Goal: Task Accomplishment & Management: Use online tool/utility

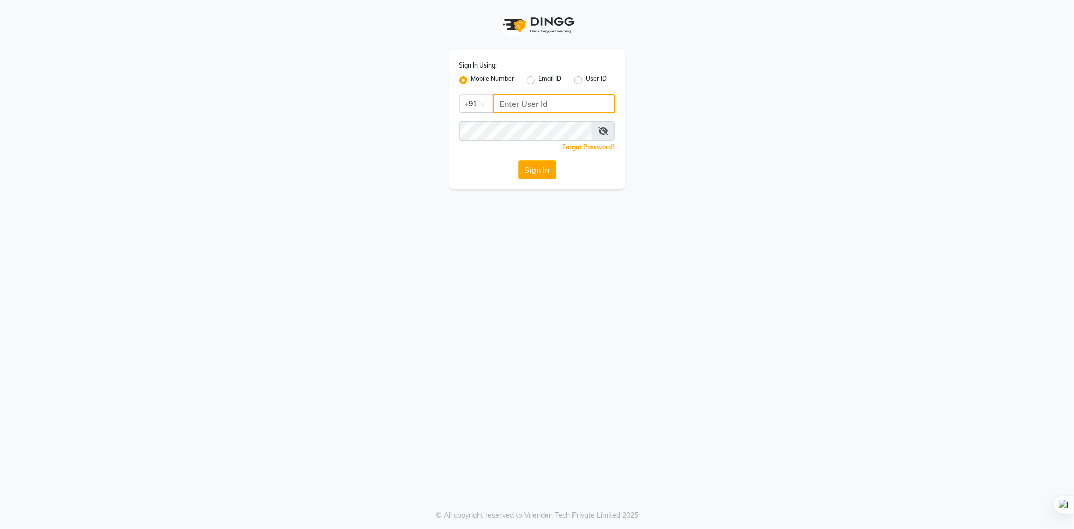
click at [538, 105] on input "Username" at bounding box center [554, 103] width 122 height 19
type input "9878234415"
click at [536, 119] on div "Sign In Using: Mobile Number Email ID User ID Country Code × [PHONE_NUMBER] Rem…" at bounding box center [537, 120] width 176 height 140
click at [518, 160] on button "Sign In" at bounding box center [537, 169] width 38 height 19
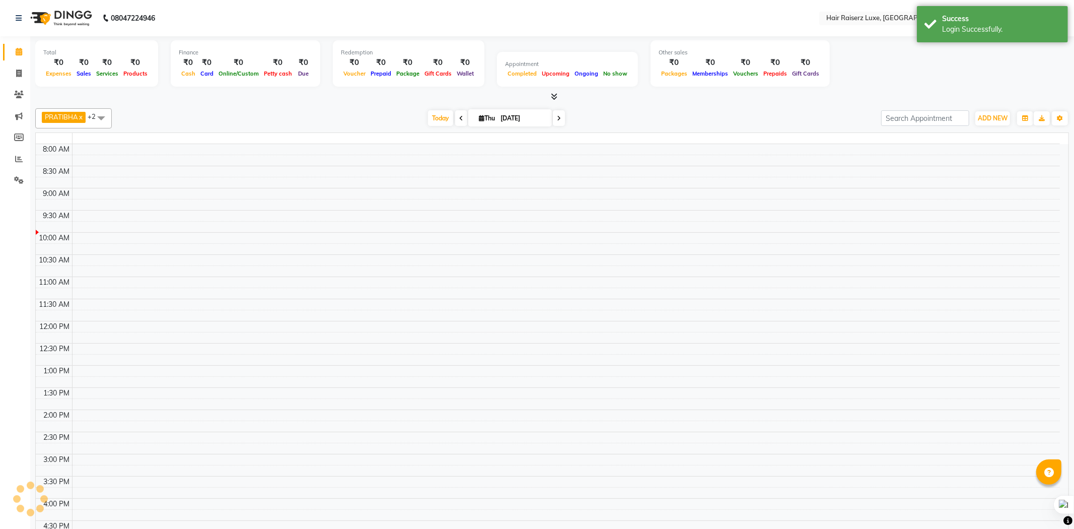
select select "en"
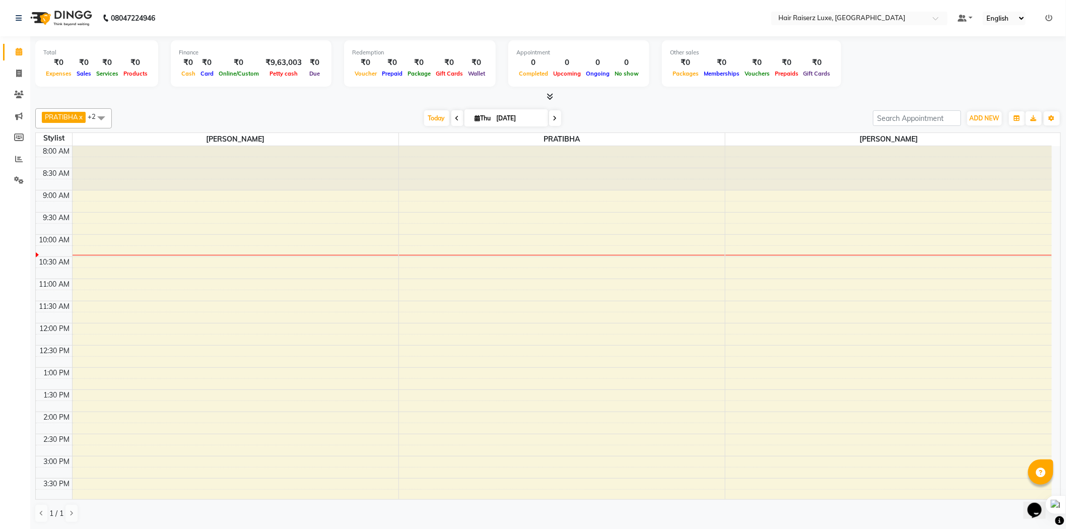
click at [537, 253] on div "8:00 AM 8:30 AM 9:00 AM 9:30 AM 10:00 AM 10:30 AM 11:00 AM 11:30 AM 12:00 PM 12…" at bounding box center [544, 434] width 1016 height 576
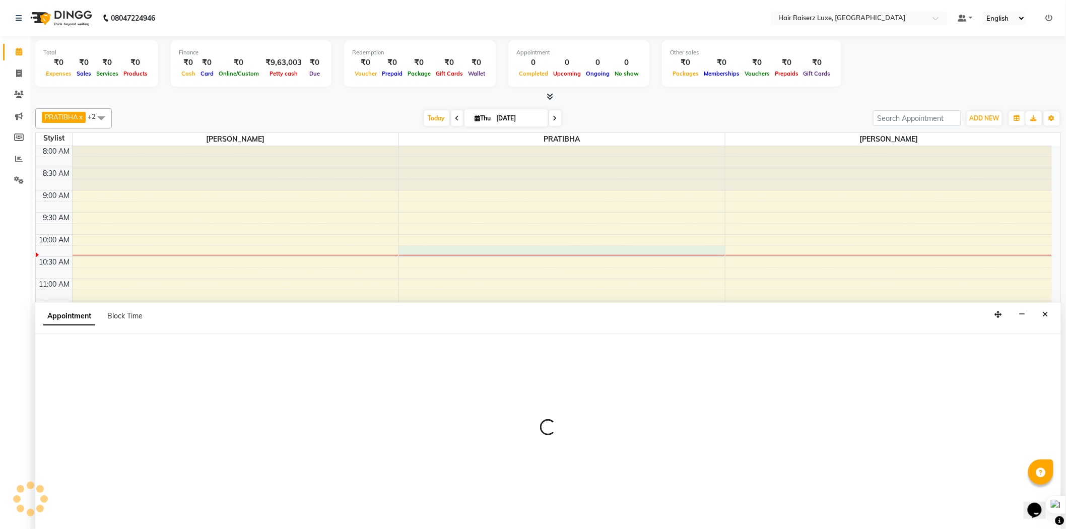
scroll to position [1, 0]
select select "65234"
select select "615"
select select "tentative"
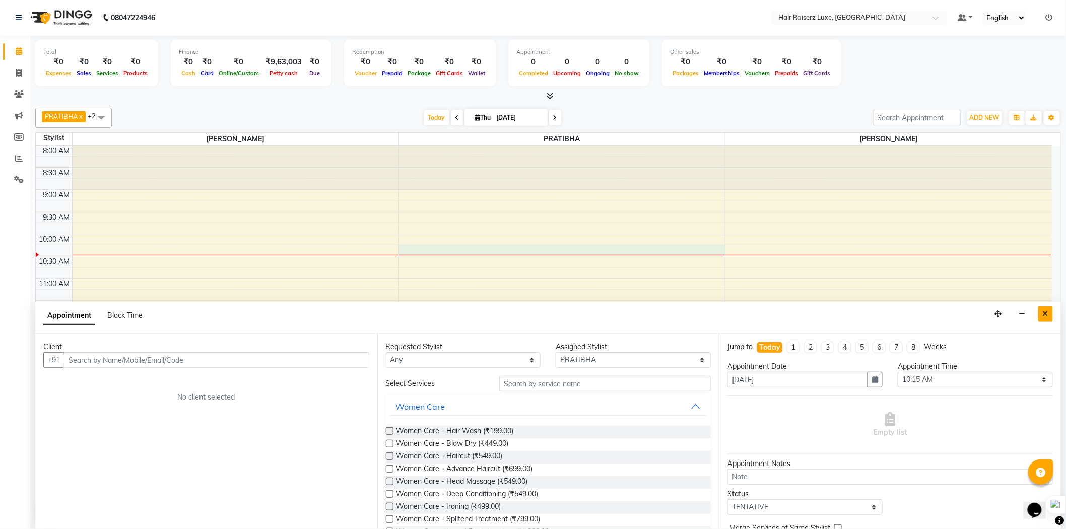
click at [1044, 312] on icon "Close" at bounding box center [1046, 313] width 6 height 7
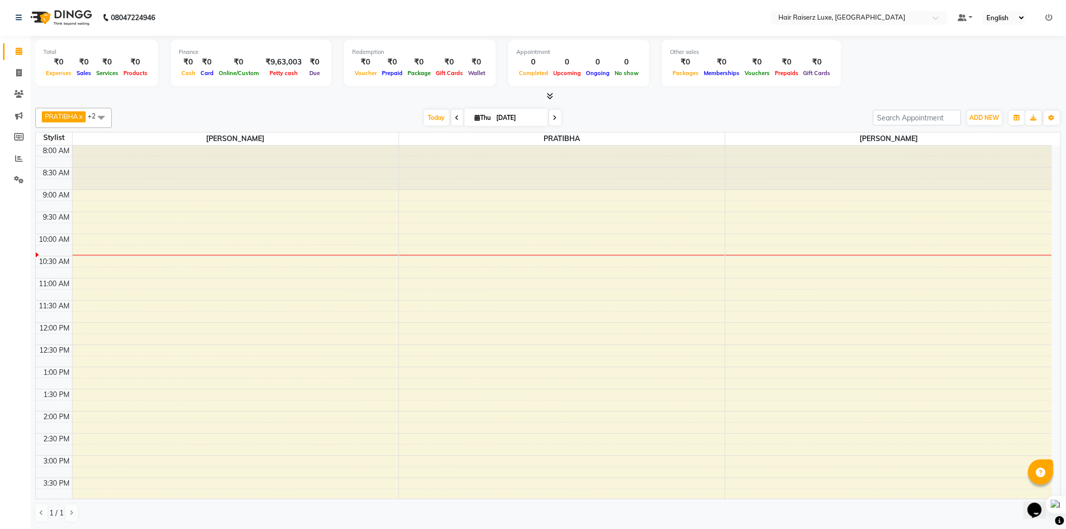
click at [102, 114] on span at bounding box center [101, 117] width 20 height 19
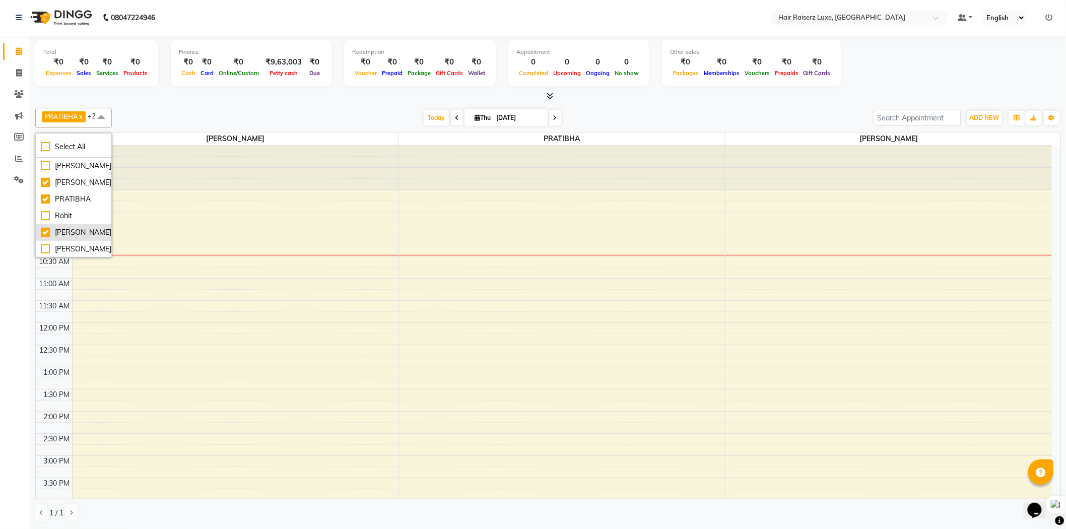
click at [41, 233] on div "[PERSON_NAME]" at bounding box center [73, 232] width 65 height 11
checkbox input "false"
click at [48, 164] on div "[PERSON_NAME]" at bounding box center [73, 166] width 65 height 11
checkbox input "true"
click at [179, 92] on div at bounding box center [548, 96] width 1026 height 11
